Goal: Information Seeking & Learning: Check status

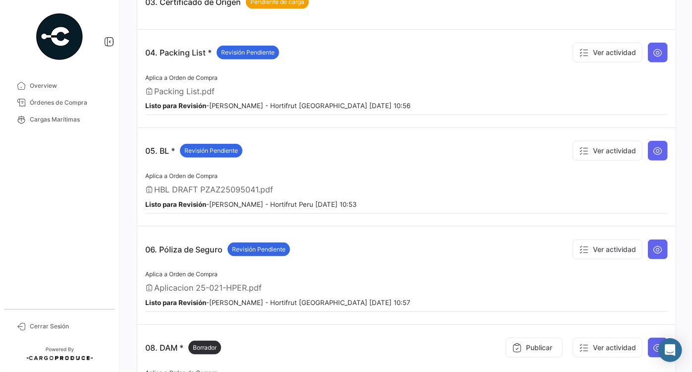
scroll to position [429, 0]
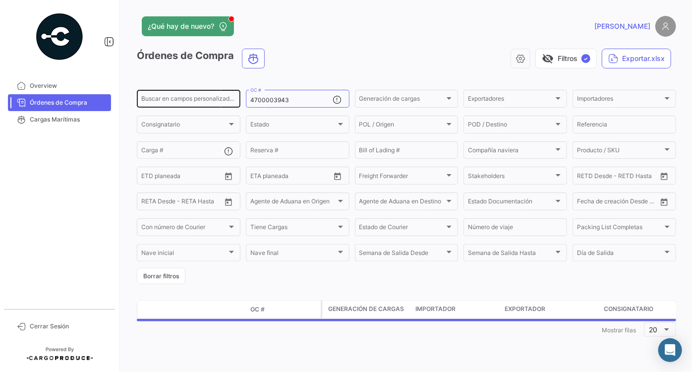
drag, startPoint x: 301, startPoint y: 100, endPoint x: 226, endPoint y: 99, distance: 74.3
click at [0, 0] on div "Buscar en campos personalizados... 4700003943 OC # Generación de cargas Generac…" at bounding box center [0, 0] width 0 height 0
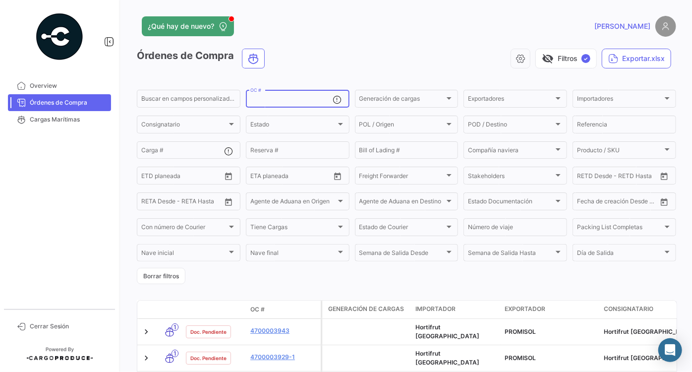
click at [279, 99] on input "OC #" at bounding box center [291, 100] width 83 height 7
paste input "4700003923"
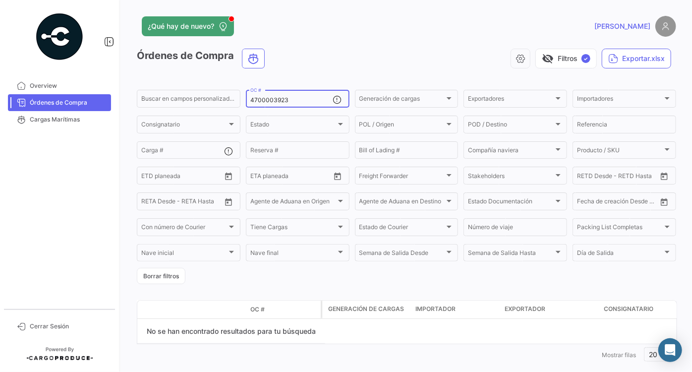
click at [250, 102] on input "4700003923" at bounding box center [291, 100] width 83 height 7
type input "4700003923"
drag, startPoint x: 305, startPoint y: 99, endPoint x: 143, endPoint y: 89, distance: 162.3
click at [0, 0] on div "Buscar en campos personalizados... 4700003923 OC # Generación de cargas Generac…" at bounding box center [0, 0] width 0 height 0
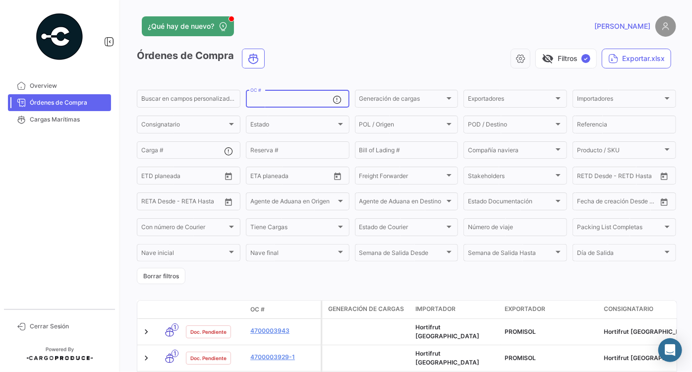
click at [285, 99] on input "OC #" at bounding box center [291, 100] width 83 height 7
paste input "4700003923"
type input "4700003923"
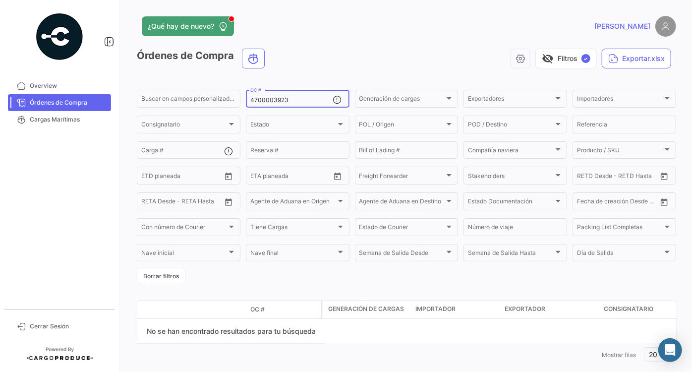
click at [250, 100] on input "4700003923" at bounding box center [291, 100] width 83 height 7
click at [304, 102] on input "4700003923" at bounding box center [291, 100] width 83 height 7
click at [307, 103] on input "4700003923" at bounding box center [291, 100] width 83 height 7
drag, startPoint x: 298, startPoint y: 97, endPoint x: 228, endPoint y: 97, distance: 69.4
click at [0, 0] on div "Buscar en campos personalizados... 4700003923 OC # Generación de cargas Generac…" at bounding box center [0, 0] width 0 height 0
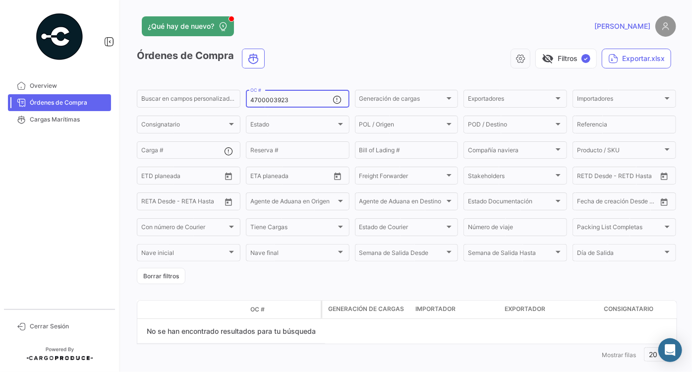
click at [66, 103] on span "Órdenes de Compra" at bounding box center [68, 102] width 77 height 9
drag, startPoint x: 73, startPoint y: 88, endPoint x: 69, endPoint y: 101, distance: 13.5
click at [72, 87] on span "Overview" at bounding box center [68, 85] width 77 height 9
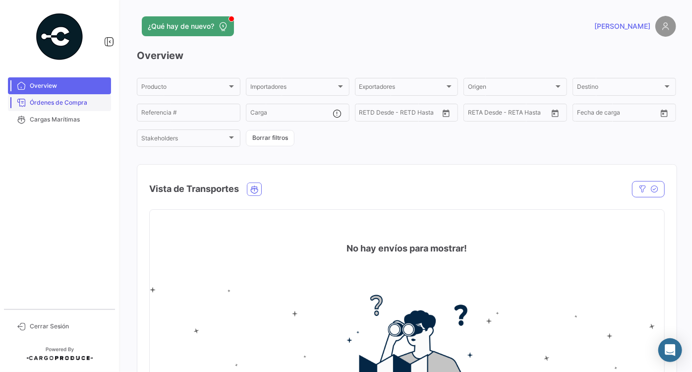
click at [62, 103] on span "Órdenes de Compra" at bounding box center [68, 102] width 77 height 9
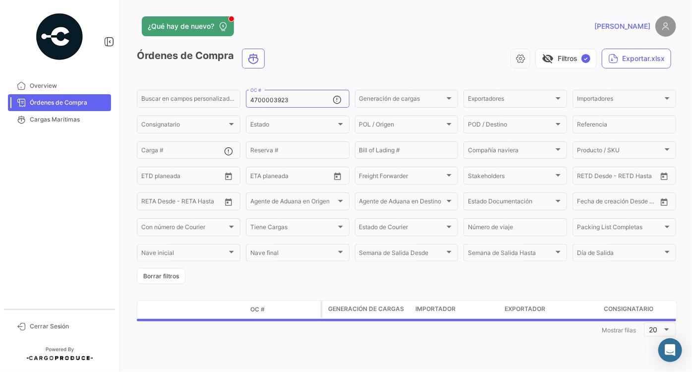
drag, startPoint x: 296, startPoint y: 99, endPoint x: 237, endPoint y: 87, distance: 59.6
click at [0, 0] on div "Buscar en campos personalizados... 4700003923 OC # Generación de cargas Generac…" at bounding box center [0, 0] width 0 height 0
paste input "4700003923"
type input "4700003923"
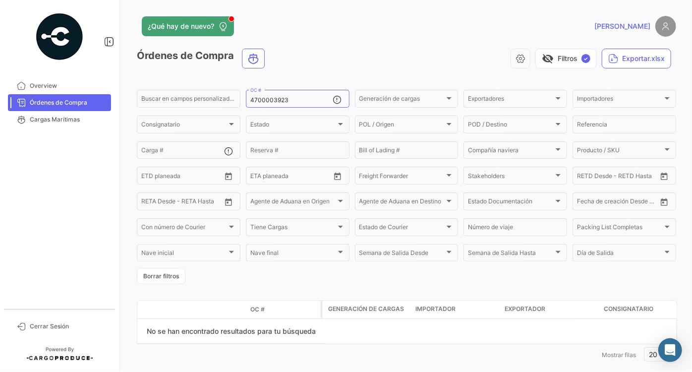
click at [497, 345] on div "1 Mostrar filas 20" at bounding box center [406, 354] width 539 height 18
drag, startPoint x: 289, startPoint y: 98, endPoint x: 221, endPoint y: 98, distance: 68.9
click at [0, 0] on div "Buscar en campos personalizados... 4700003923 OC # Generación de cargas Generac…" at bounding box center [0, 0] width 0 height 0
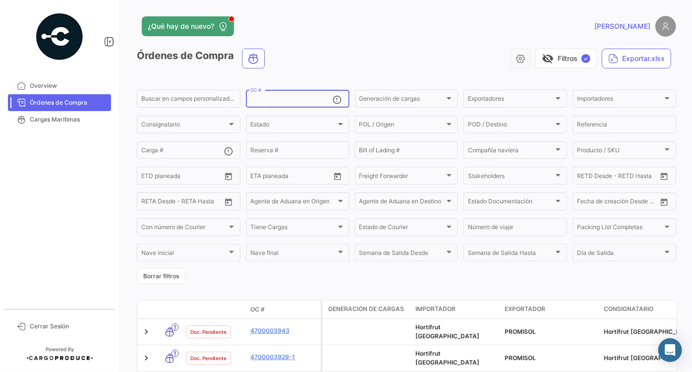
paste input "4700003991"
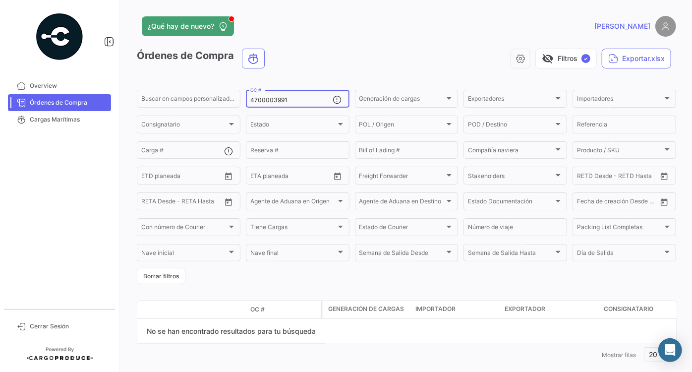
type input "4700003991"
click at [250, 101] on input "4700003991" at bounding box center [291, 100] width 83 height 7
drag, startPoint x: 292, startPoint y: 99, endPoint x: 215, endPoint y: 97, distance: 76.8
click at [0, 0] on div "Buscar en campos personalizados... 4700003991 OC # Generación de cargas Generac…" at bounding box center [0, 0] width 0 height 0
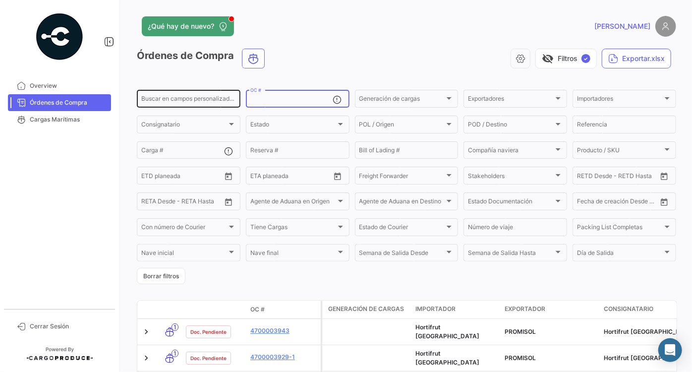
paste input "4700003991"
type input "4700003991"
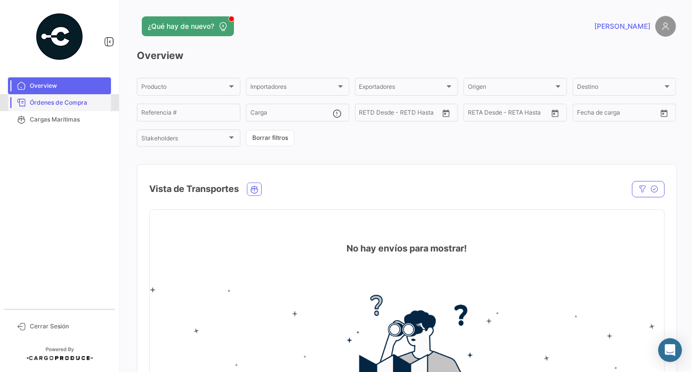
click at [83, 106] on span "Órdenes de Compra" at bounding box center [68, 102] width 77 height 9
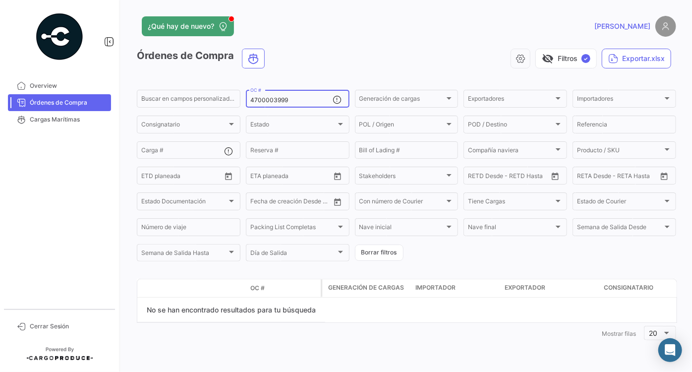
drag, startPoint x: 297, startPoint y: 98, endPoint x: 247, endPoint y: 96, distance: 50.1
click at [247, 96] on div "4700003999 OC #" at bounding box center [298, 97] width 104 height 19
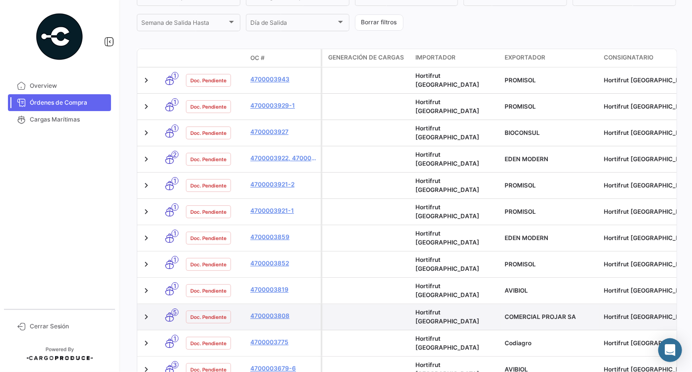
scroll to position [420, 0]
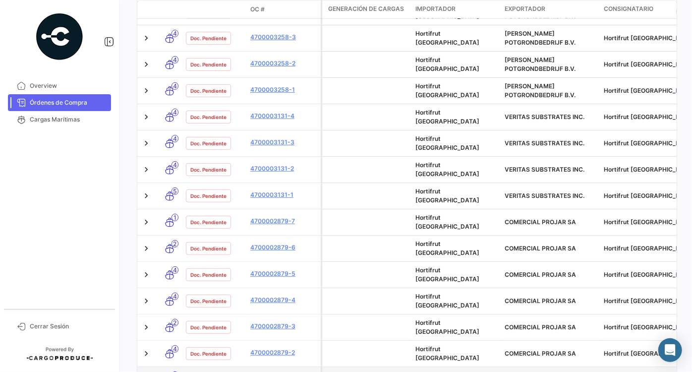
scroll to position [444, 0]
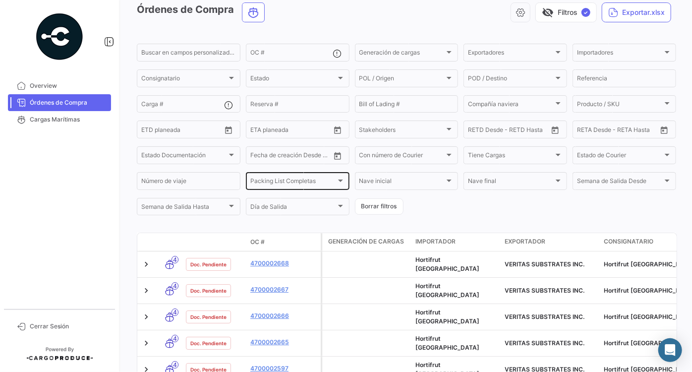
scroll to position [0, 0]
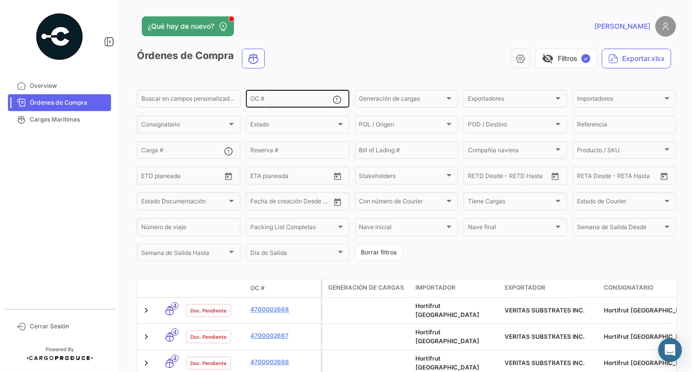
click at [267, 101] on input "OC #" at bounding box center [291, 100] width 83 height 7
click at [275, 99] on input "OC #" at bounding box center [291, 100] width 83 height 7
paste input "4700003999"
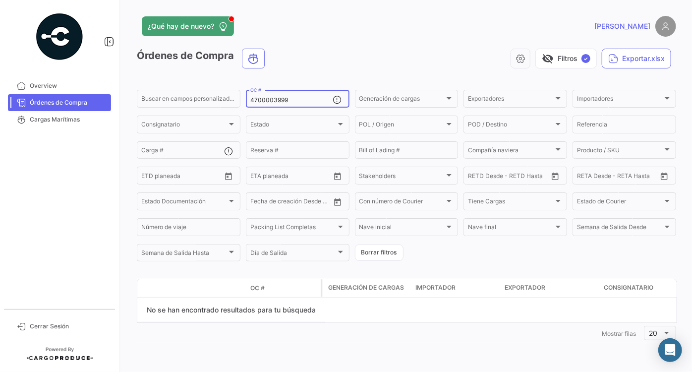
type input "4700003999"
drag, startPoint x: 299, startPoint y: 96, endPoint x: 221, endPoint y: 91, distance: 78.9
click at [0, 0] on div "Buscar en [PERSON_NAME] personalizados... 4700003999 OC # Generación [PERSON_NA…" at bounding box center [0, 0] width 0 height 0
drag, startPoint x: 313, startPoint y: 101, endPoint x: 247, endPoint y: 101, distance: 66.4
click at [247, 101] on div "4700003999 OC #" at bounding box center [298, 97] width 104 height 19
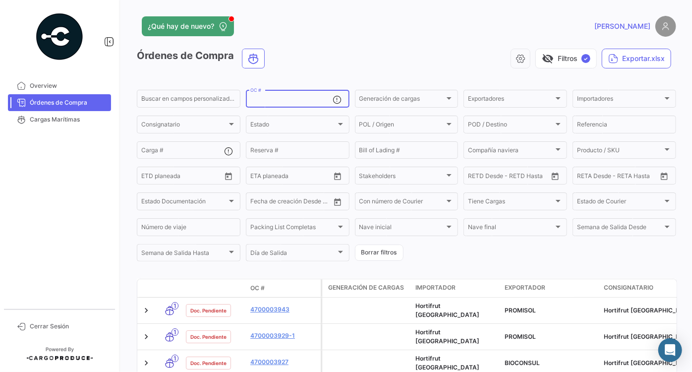
click at [272, 102] on input "OC #" at bounding box center [291, 100] width 83 height 7
paste input "4700003993"
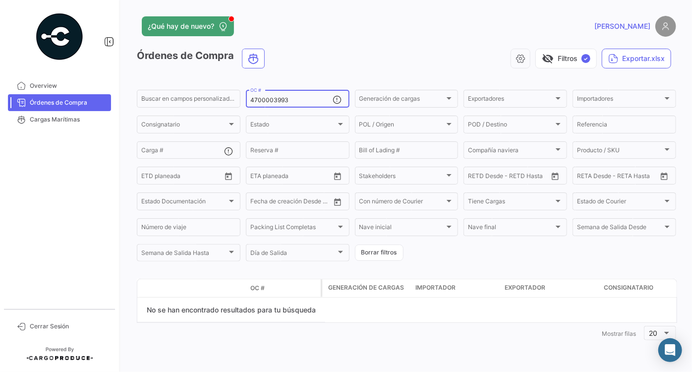
drag, startPoint x: 293, startPoint y: 101, endPoint x: 245, endPoint y: 96, distance: 48.3
click at [252, 99] on input "4700003993" at bounding box center [291, 100] width 83 height 7
type input "4"
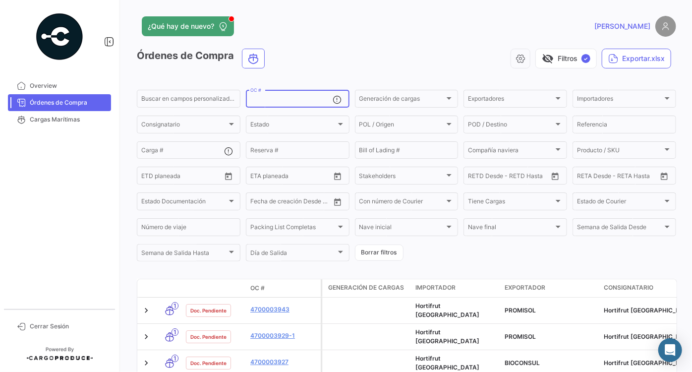
paste input "4700003994"
type input "4700003994"
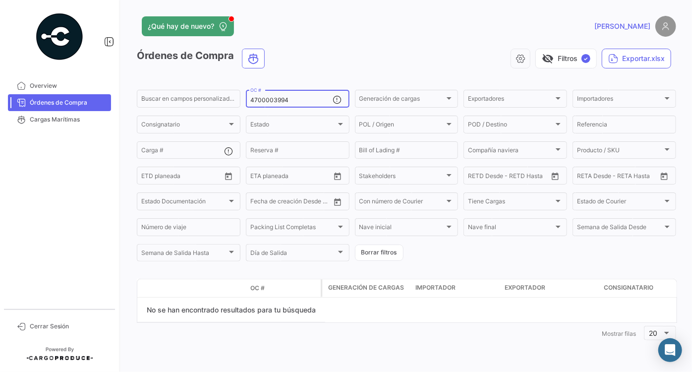
drag, startPoint x: 301, startPoint y: 99, endPoint x: 171, endPoint y: 81, distance: 131.1
click at [169, 81] on app-list-header "Órdenes de Compra visibility_off Filtros ✓ Exportar.xlsx Buscar en [PERSON_NAME…" at bounding box center [406, 156] width 539 height 214
